Goal: Navigation & Orientation: Understand site structure

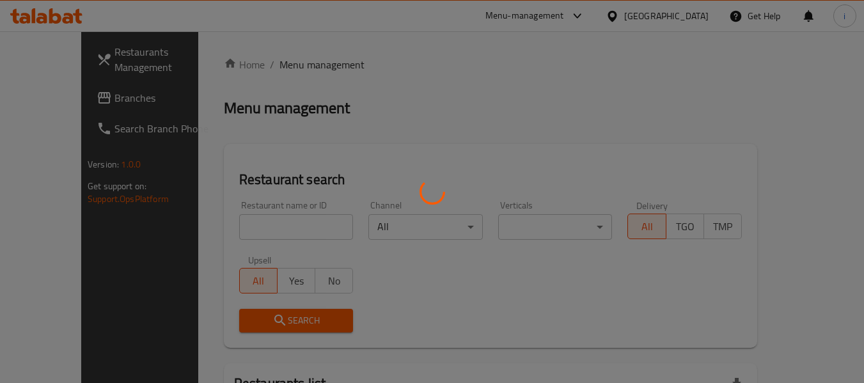
click at [684, 29] on div at bounding box center [432, 191] width 864 height 383
click at [686, 18] on div at bounding box center [432, 191] width 864 height 383
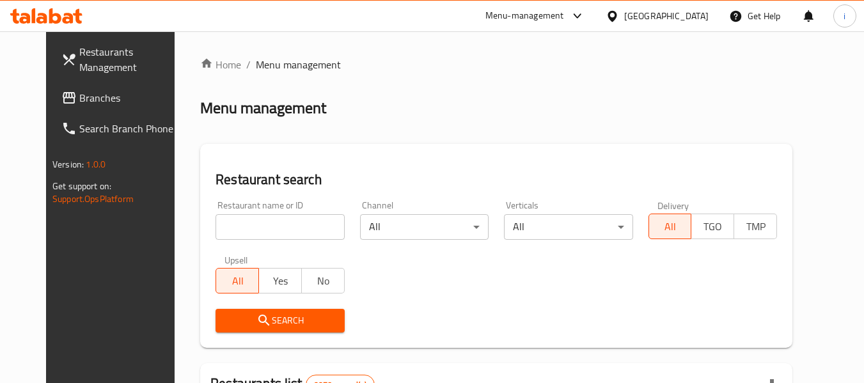
click at [683, 11] on div "[GEOGRAPHIC_DATA]" at bounding box center [666, 16] width 84 height 14
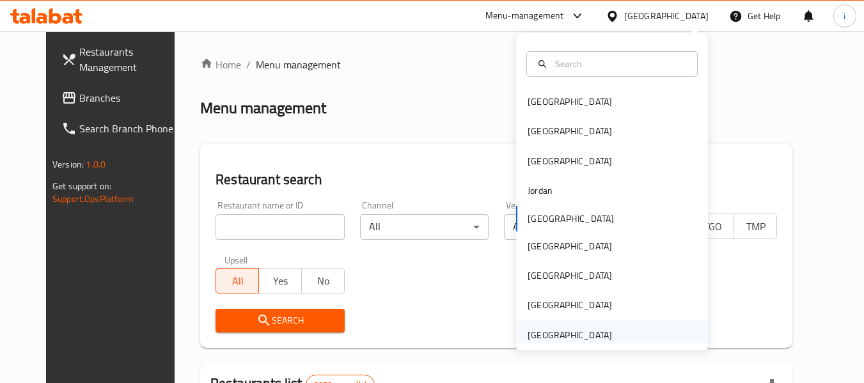
click at [602, 338] on div "United Arab Emirates" at bounding box center [569, 334] width 105 height 29
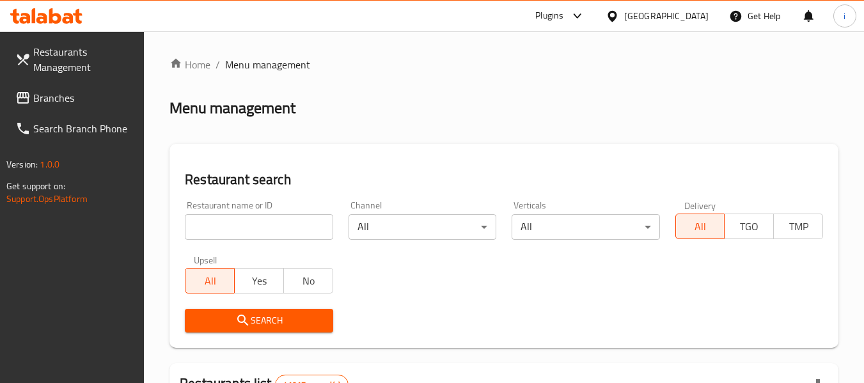
click at [567, 17] on div at bounding box center [574, 15] width 21 height 15
click at [634, 12] on div "United Arab Emirates" at bounding box center [666, 16] width 84 height 14
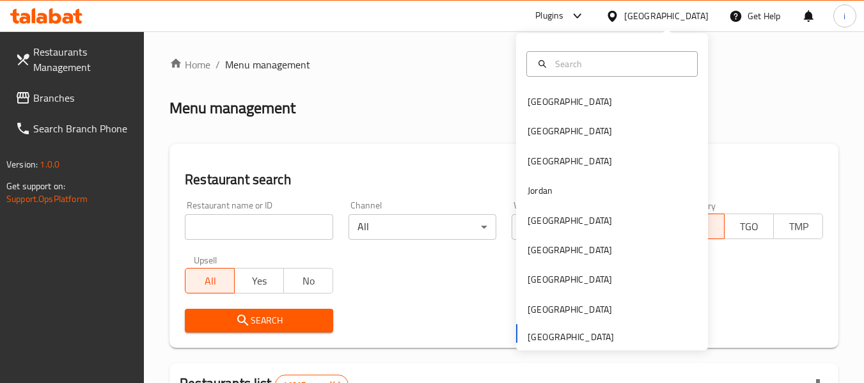
click at [548, 226] on div "[GEOGRAPHIC_DATA]" at bounding box center [569, 220] width 105 height 29
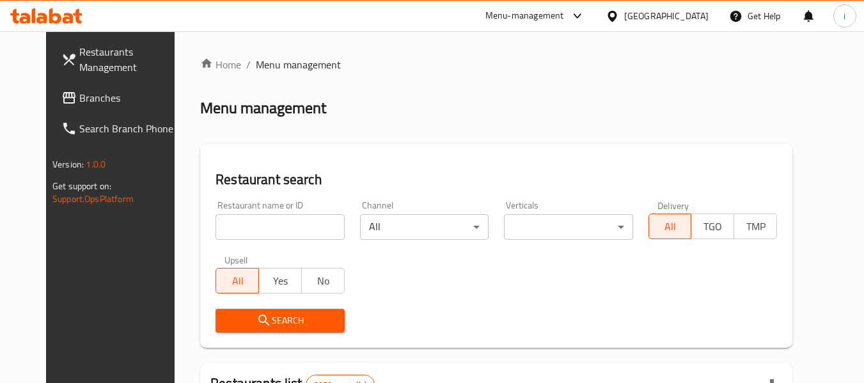
click at [564, 14] on div "Menu-management" at bounding box center [524, 15] width 79 height 15
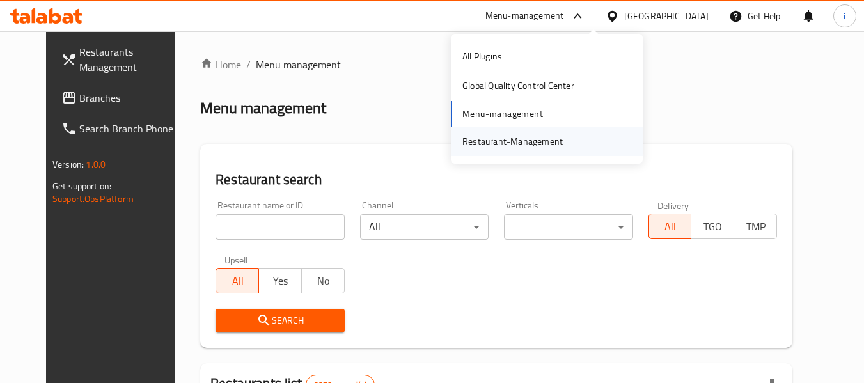
click at [515, 146] on div "Restaurant-Management" at bounding box center [512, 141] width 100 height 14
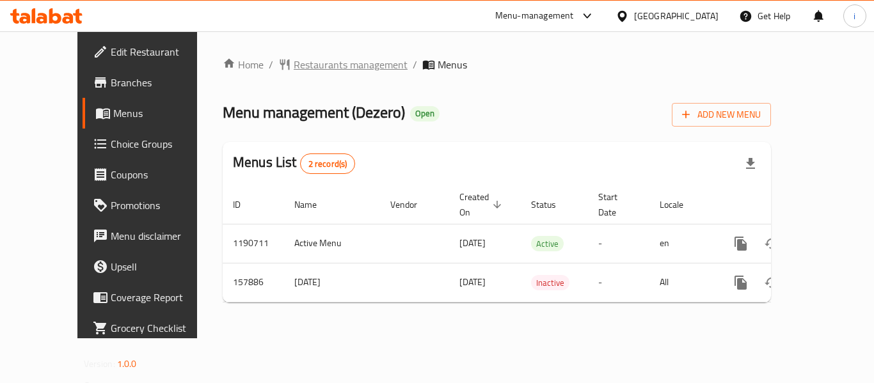
drag, startPoint x: 0, startPoint y: 0, endPoint x: 285, endPoint y: 70, distance: 293.0
click at [294, 70] on span "Restaurants management" at bounding box center [351, 64] width 114 height 15
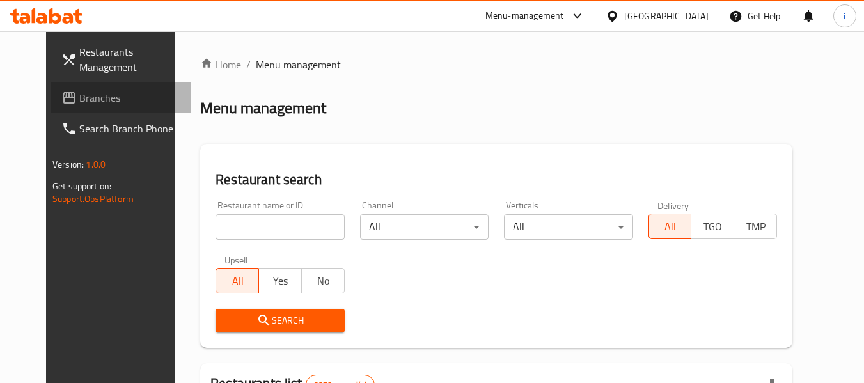
click at [79, 100] on span "Branches" at bounding box center [129, 97] width 101 height 15
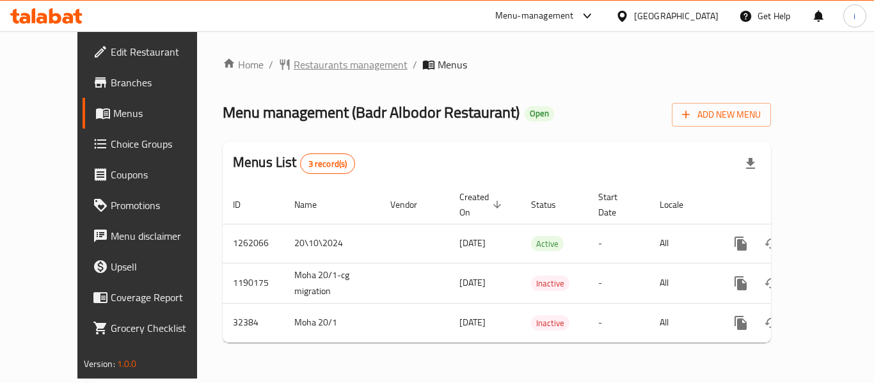
click at [278, 67] on span "breadcrumb" at bounding box center [285, 64] width 15 height 13
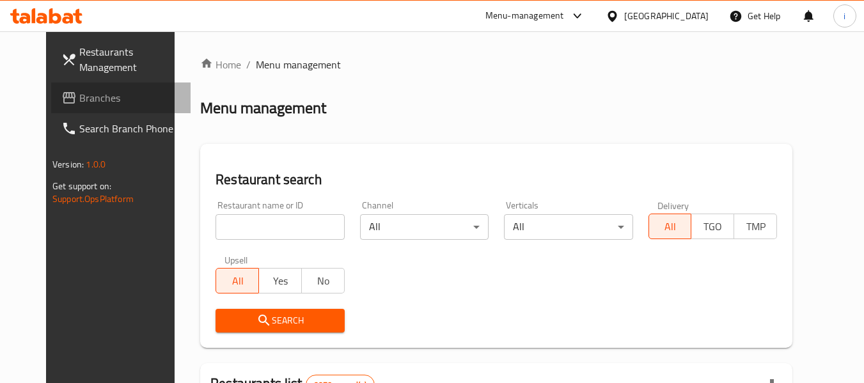
click at [79, 103] on span "Branches" at bounding box center [129, 97] width 101 height 15
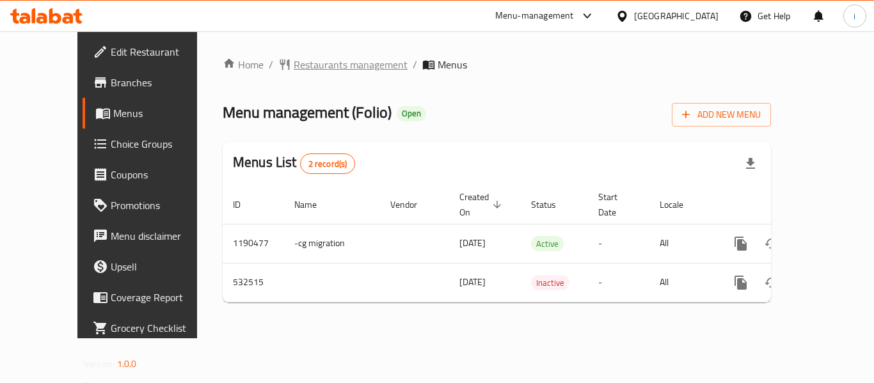
click at [297, 67] on span "Restaurants management" at bounding box center [351, 64] width 114 height 15
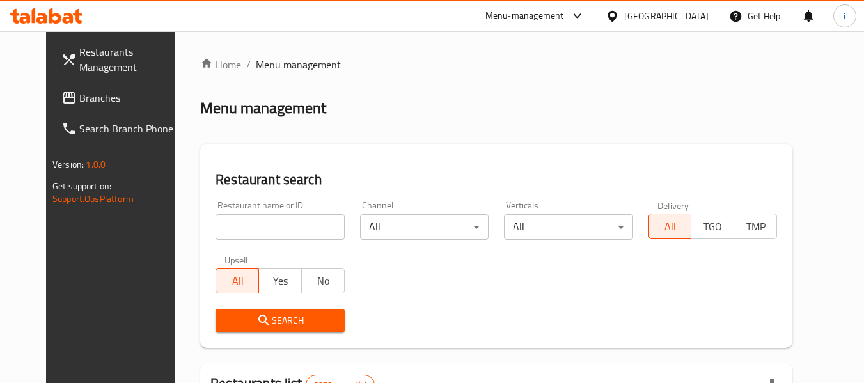
click at [79, 99] on span "Branches" at bounding box center [129, 97] width 101 height 15
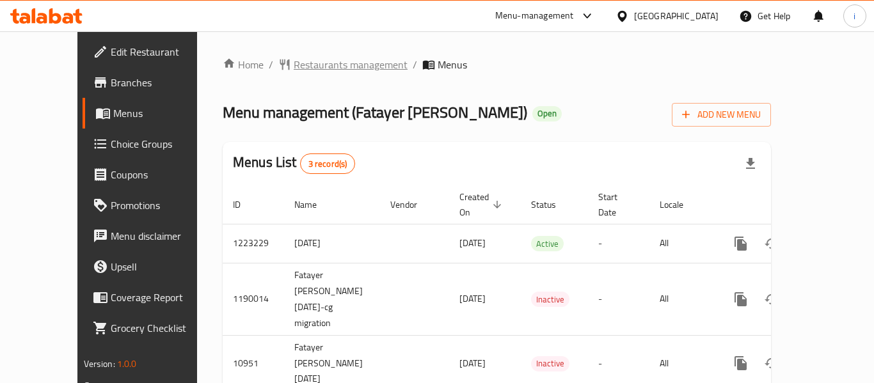
click at [294, 66] on span "Restaurants management" at bounding box center [351, 64] width 114 height 15
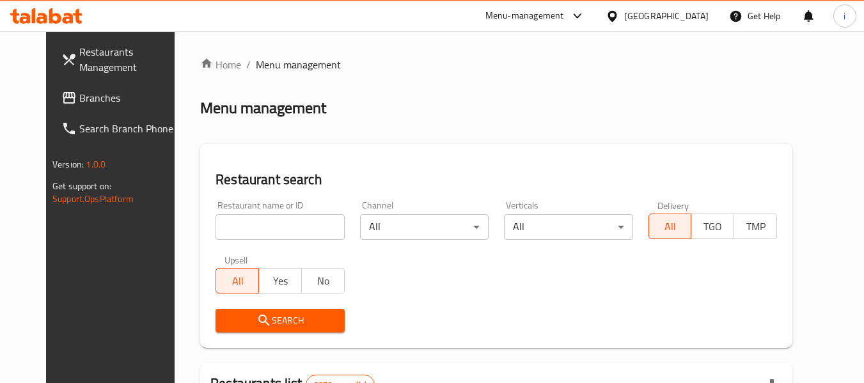
click at [79, 100] on span "Branches" at bounding box center [129, 97] width 101 height 15
